Goal: Information Seeking & Learning: Learn about a topic

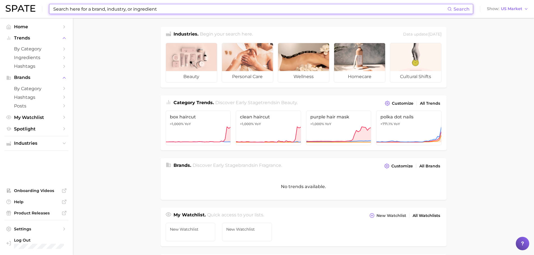
click at [66, 7] on input at bounding box center [250, 9] width 395 height 10
click at [105, 11] on input at bounding box center [250, 9] width 395 height 10
click at [43, 59] on span "Ingredients" at bounding box center [36, 57] width 45 height 5
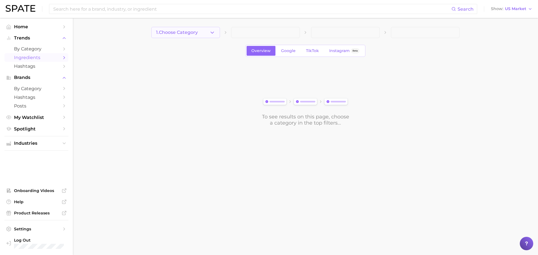
click at [202, 34] on button "1. Choose Category" at bounding box center [185, 32] width 69 height 11
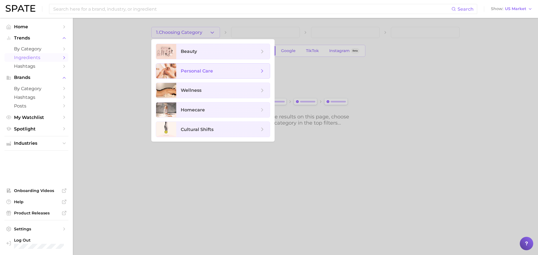
click at [201, 73] on span "personal care" at bounding box center [197, 70] width 32 height 5
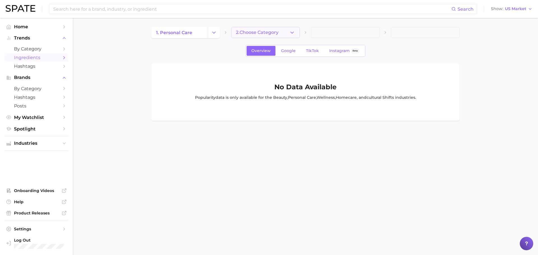
click at [263, 33] on span "2. Choose Category" at bounding box center [257, 32] width 43 height 5
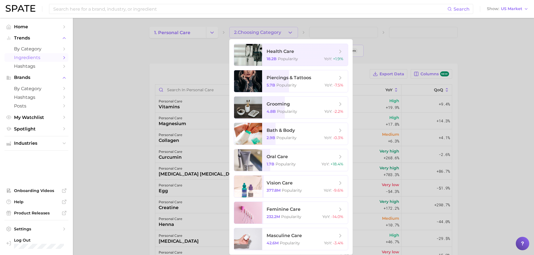
click at [196, 44] on div at bounding box center [267, 127] width 534 height 255
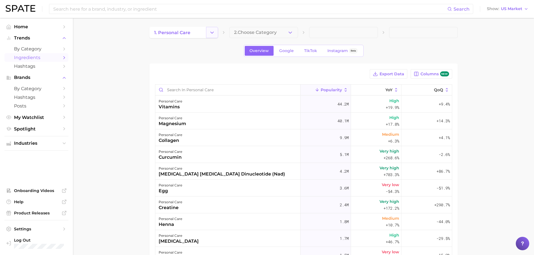
click at [206, 29] on button "Change Category" at bounding box center [212, 32] width 12 height 11
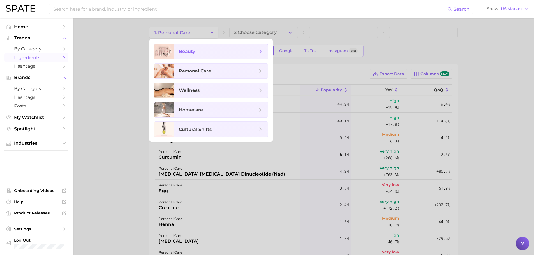
click at [200, 53] on span "beauty" at bounding box center [218, 51] width 78 height 6
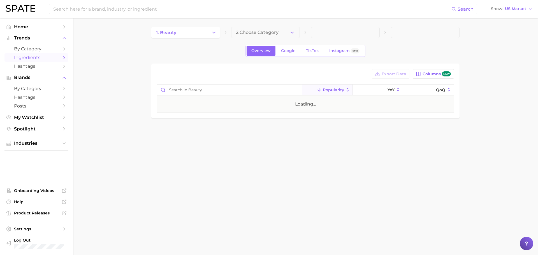
click at [261, 34] on span "2. Choose Category" at bounding box center [257, 32] width 43 height 5
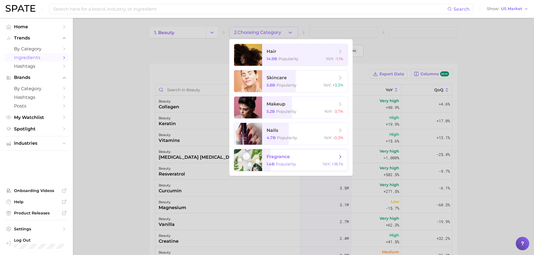
click at [299, 155] on span "fragrance" at bounding box center [302, 157] width 71 height 6
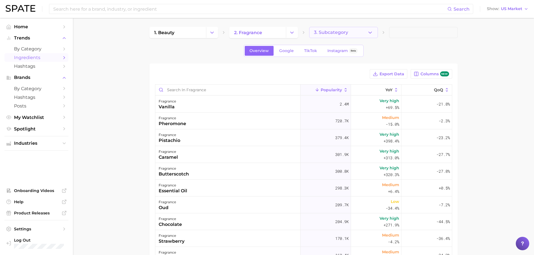
click at [344, 36] on button "3. Subcategory" at bounding box center [343, 32] width 69 height 11
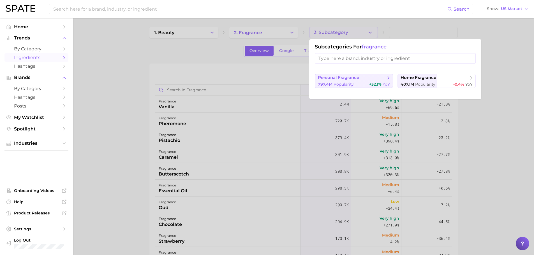
click at [353, 82] on span "Popularity" at bounding box center [344, 84] width 20 height 5
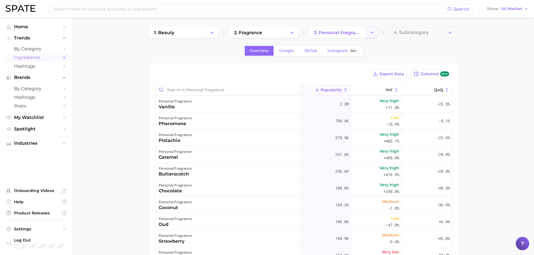
click at [369, 32] on icon "Change Category" at bounding box center [372, 33] width 6 height 6
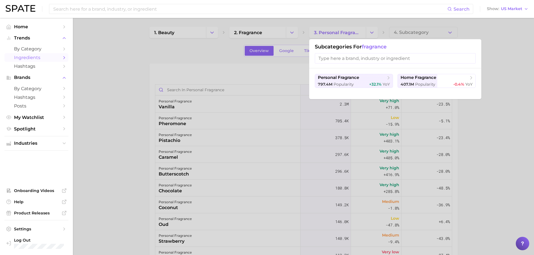
click at [505, 65] on div at bounding box center [267, 127] width 534 height 255
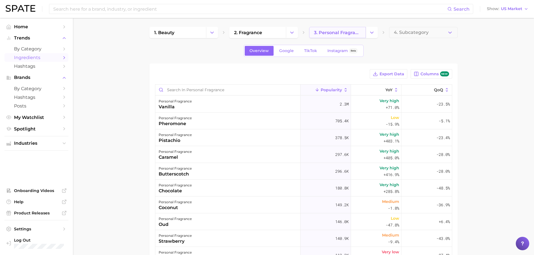
click at [356, 33] on span "3. personal fragrance" at bounding box center [337, 32] width 47 height 5
click at [374, 34] on icon "Change Category" at bounding box center [372, 33] width 6 height 6
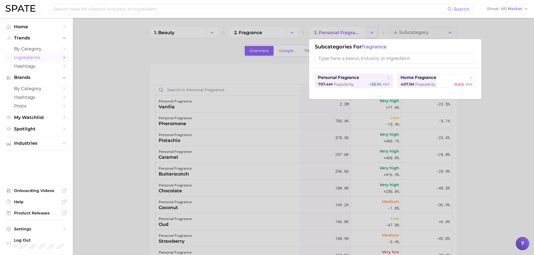
click at [374, 34] on div at bounding box center [267, 127] width 534 height 255
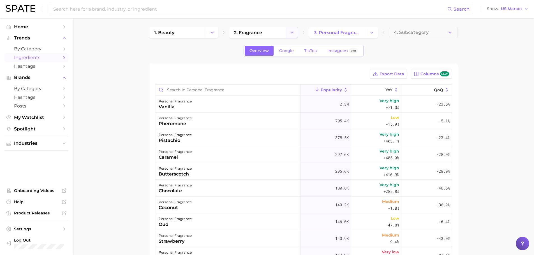
click at [293, 30] on icon "Change Category" at bounding box center [292, 33] width 6 height 6
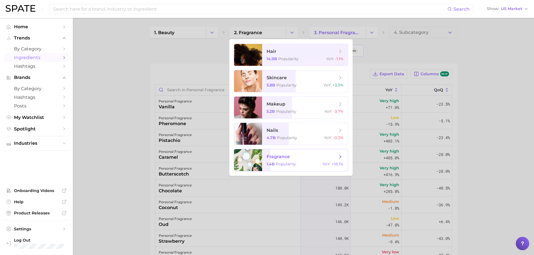
click at [295, 161] on span "fragrance 1.4b Popularity YoY : +18.1%" at bounding box center [305, 160] width 86 height 22
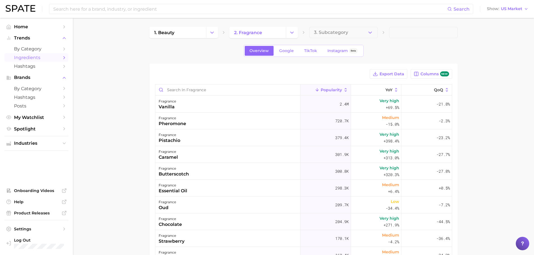
click at [116, 71] on main "1. beauty 2. fragrance 3. Subcategory Overview Google TikTok Instagram Beta Exp…" at bounding box center [303, 195] width 461 height 355
click at [306, 51] on span "TikTok" at bounding box center [310, 50] width 13 height 5
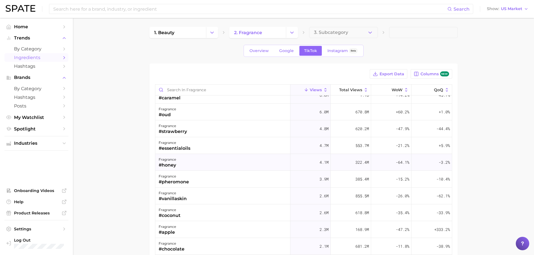
scroll to position [84, 0]
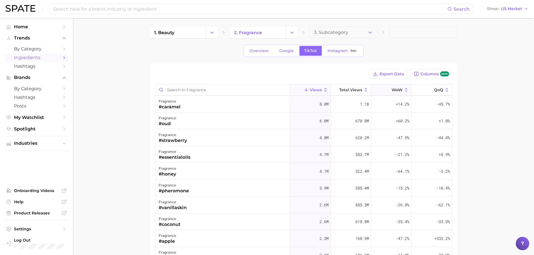
click at [392, 91] on span "WoW" at bounding box center [397, 90] width 11 height 4
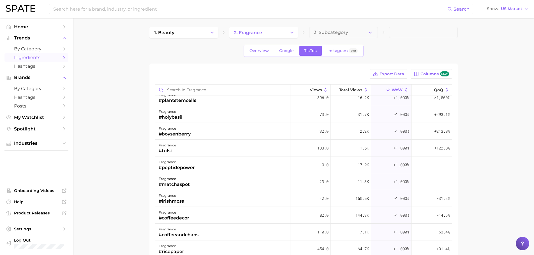
scroll to position [0, 0]
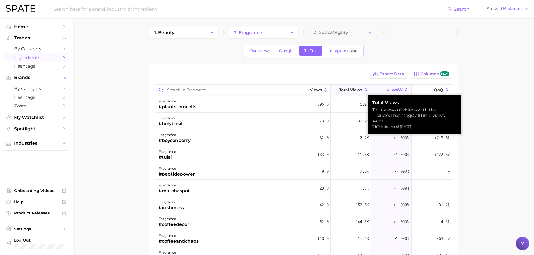
click at [345, 91] on span "Total Views" at bounding box center [350, 90] width 23 height 4
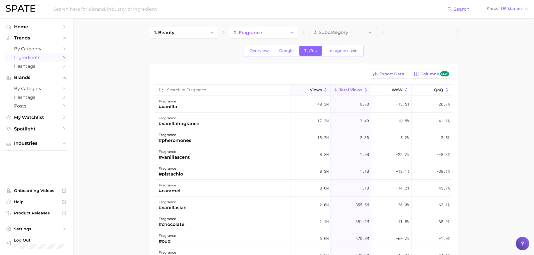
click at [310, 93] on button "Views" at bounding box center [310, 90] width 40 height 11
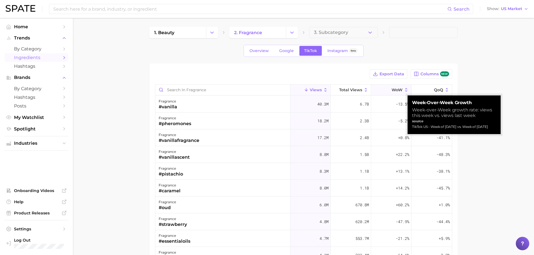
click at [387, 91] on button "WoW" at bounding box center [391, 90] width 40 height 11
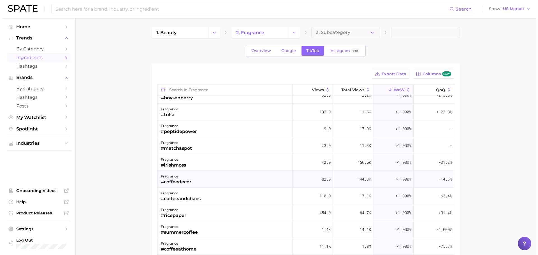
scroll to position [56, 0]
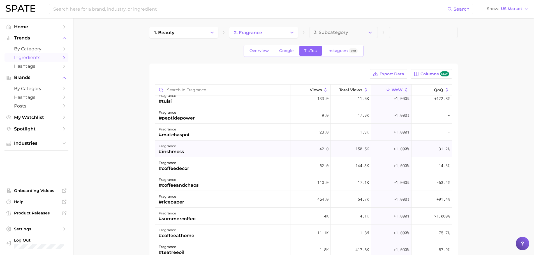
click at [180, 152] on div "#irishmoss" at bounding box center [171, 152] width 25 height 7
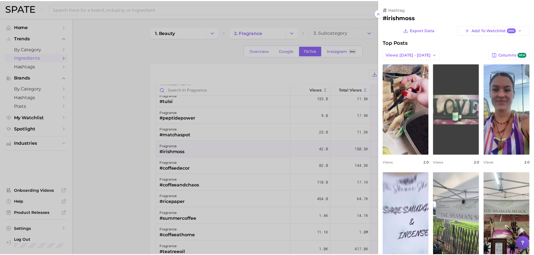
scroll to position [0, 0]
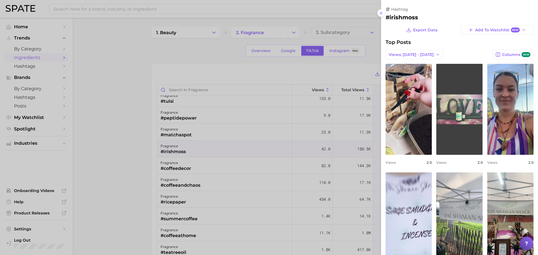
click at [459, 129] on link "view post on TikTok" at bounding box center [459, 109] width 46 height 91
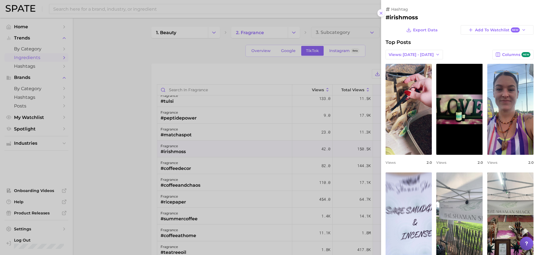
click at [380, 14] on icon at bounding box center [381, 13] width 4 height 4
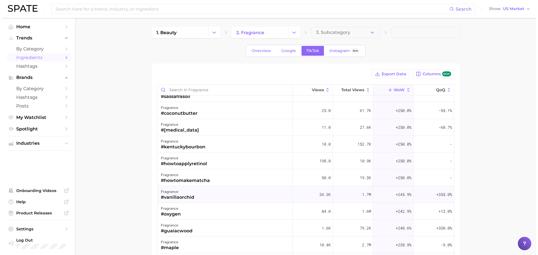
scroll to position [841, 0]
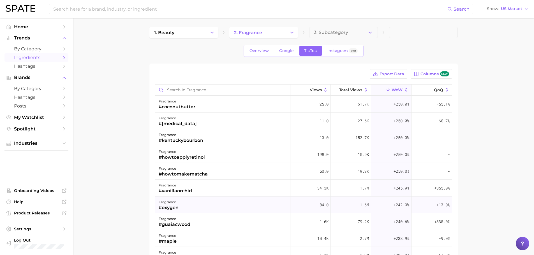
click at [183, 209] on div "fragrance #oxygen" at bounding box center [222, 205] width 135 height 17
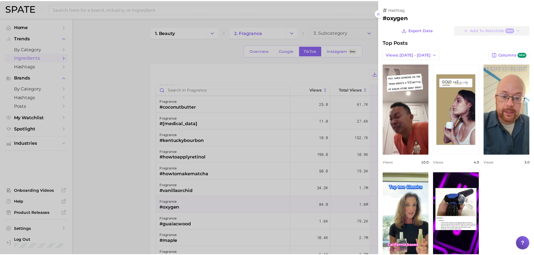
scroll to position [0, 0]
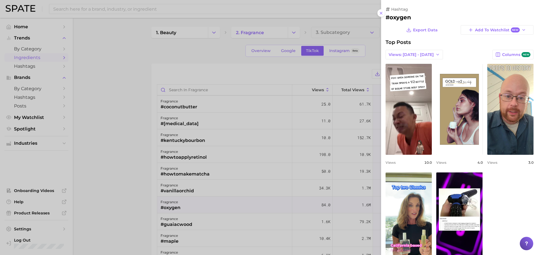
click at [122, 190] on div at bounding box center [269, 127] width 538 height 255
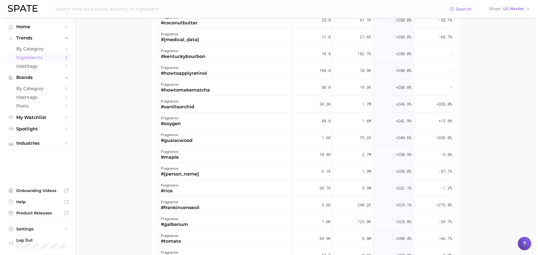
scroll to position [112, 0]
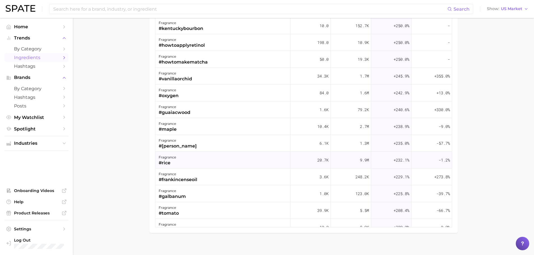
click at [229, 164] on div "fragrance #rice" at bounding box center [222, 160] width 135 height 17
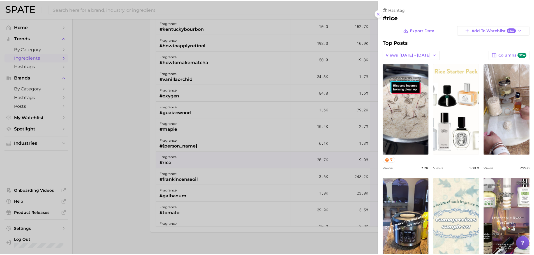
scroll to position [0, 0]
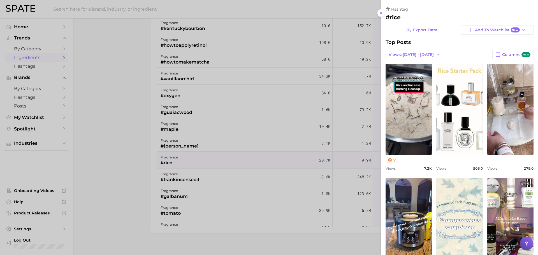
click at [112, 146] on div at bounding box center [269, 127] width 538 height 255
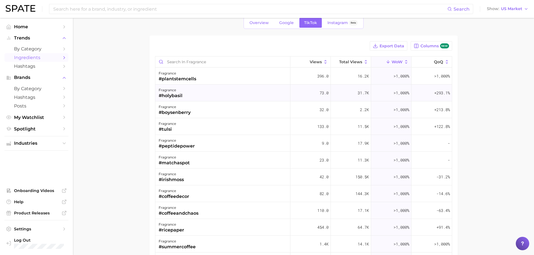
click at [224, 98] on div "fragrance #holybasil" at bounding box center [222, 93] width 135 height 17
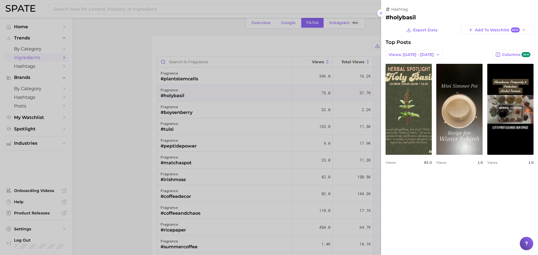
click at [126, 138] on div at bounding box center [269, 127] width 538 height 255
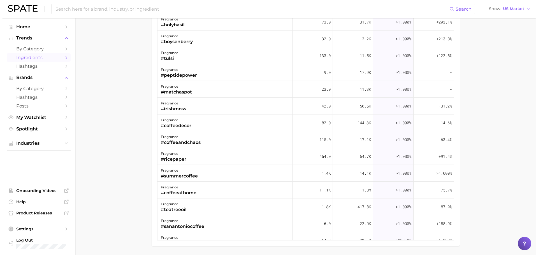
scroll to position [112, 0]
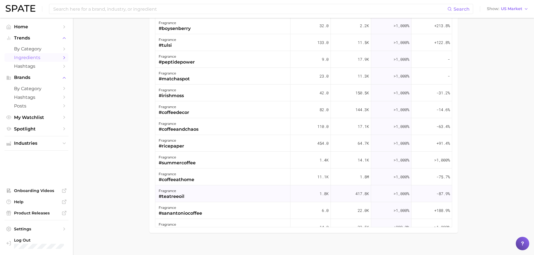
click at [273, 196] on div "fragrance #teatreeoil" at bounding box center [222, 194] width 135 height 17
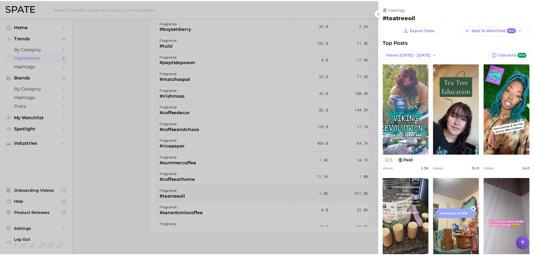
scroll to position [0, 0]
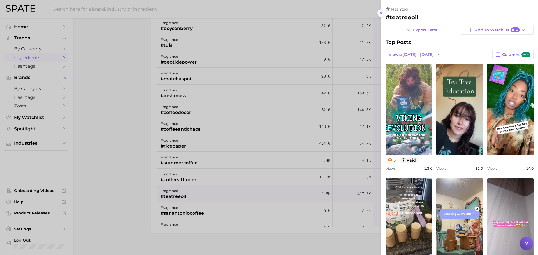
click at [381, 15] on icon at bounding box center [381, 13] width 4 height 4
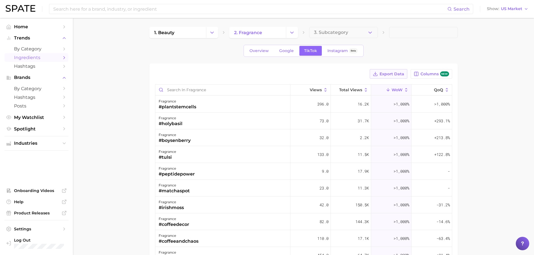
click at [392, 72] on span "Export Data" at bounding box center [392, 74] width 25 height 5
